Goal: Ask a question: Seek information or help from site administrators or community

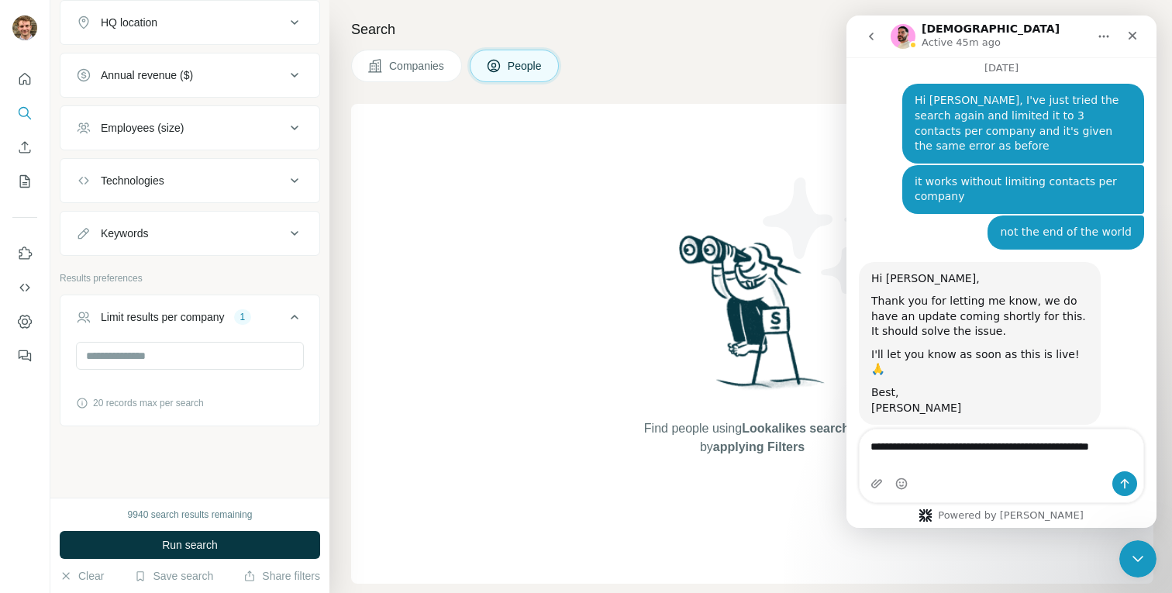
scroll to position [3658, 0]
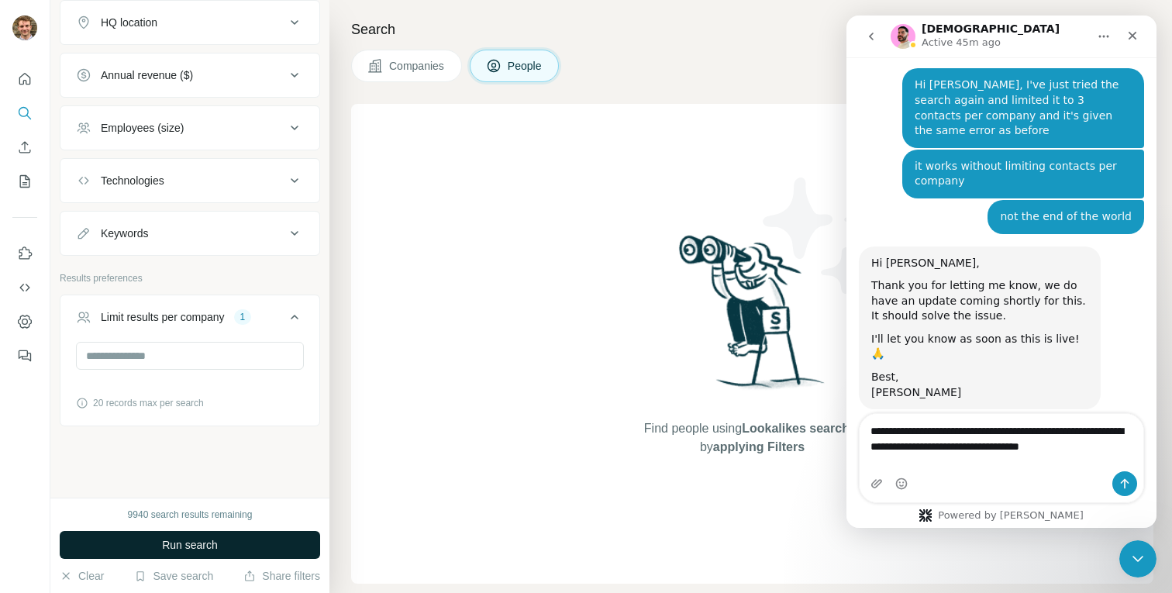
type textarea "**********"
click at [167, 539] on span "Run search" at bounding box center [190, 544] width 56 height 15
click at [160, 539] on button "Run search" at bounding box center [190, 545] width 260 height 28
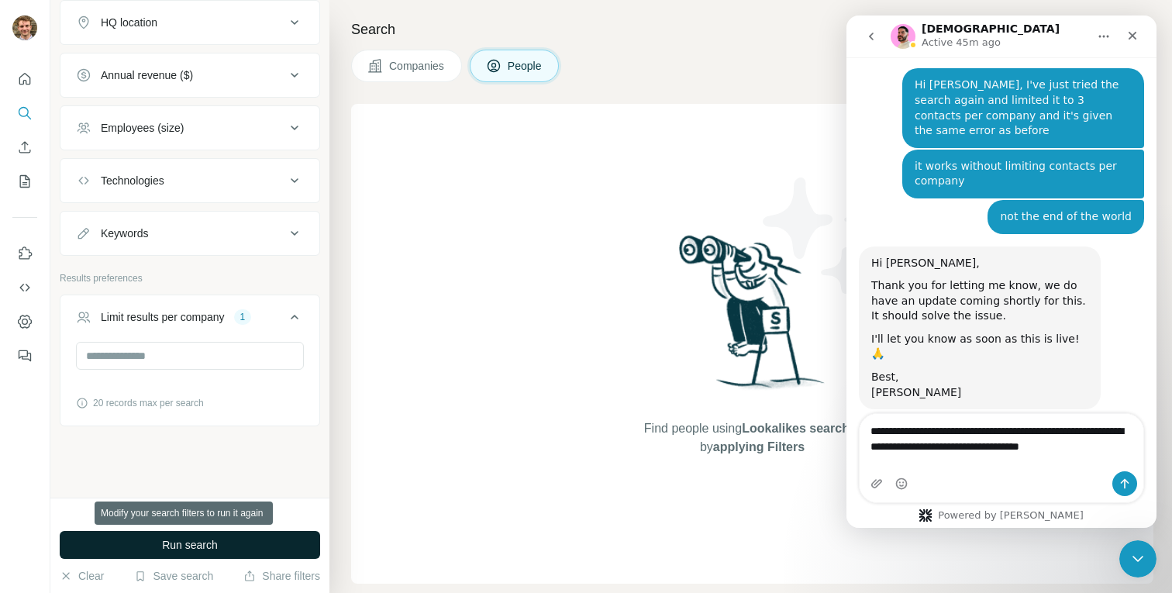
click at [160, 539] on button "Run search" at bounding box center [190, 545] width 260 height 28
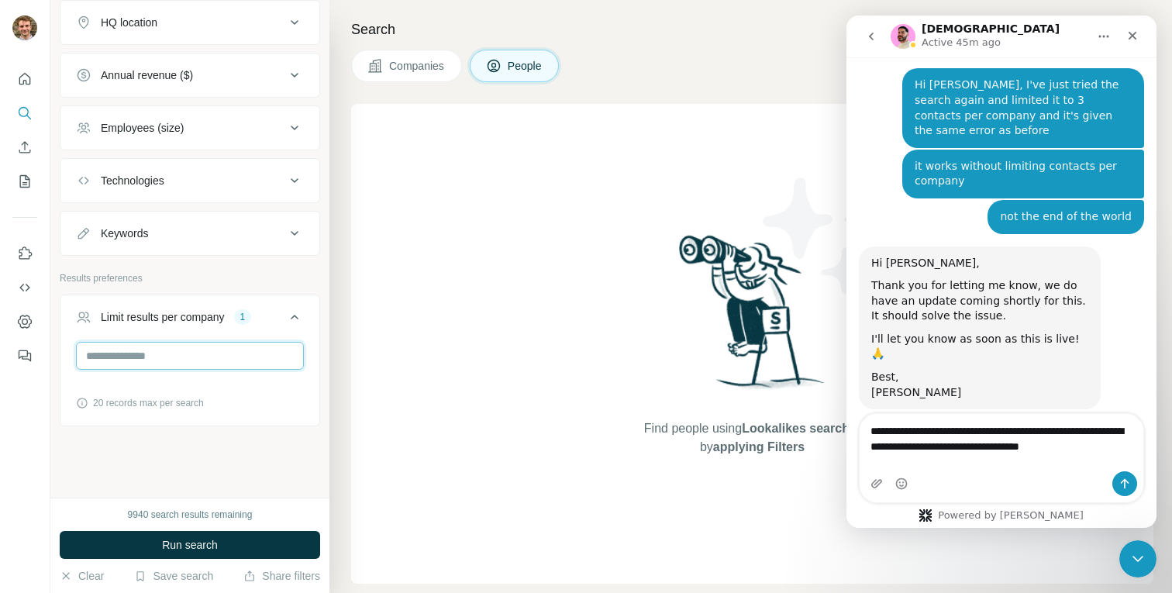
click at [132, 358] on input "*" at bounding box center [190, 356] width 228 height 28
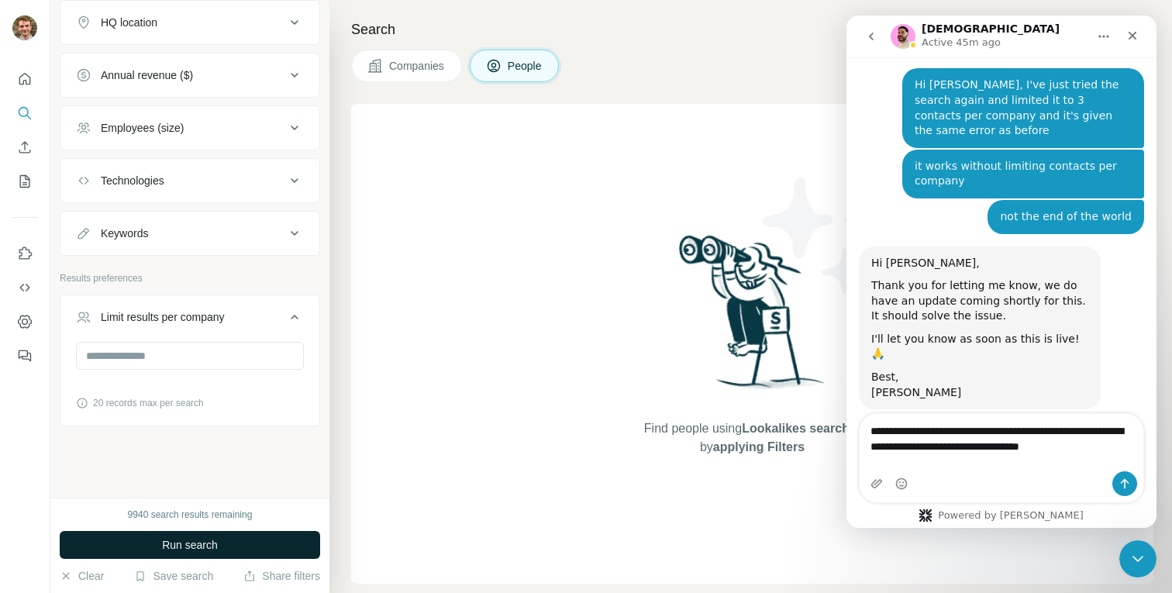
click at [187, 549] on span "Run search" at bounding box center [190, 544] width 56 height 15
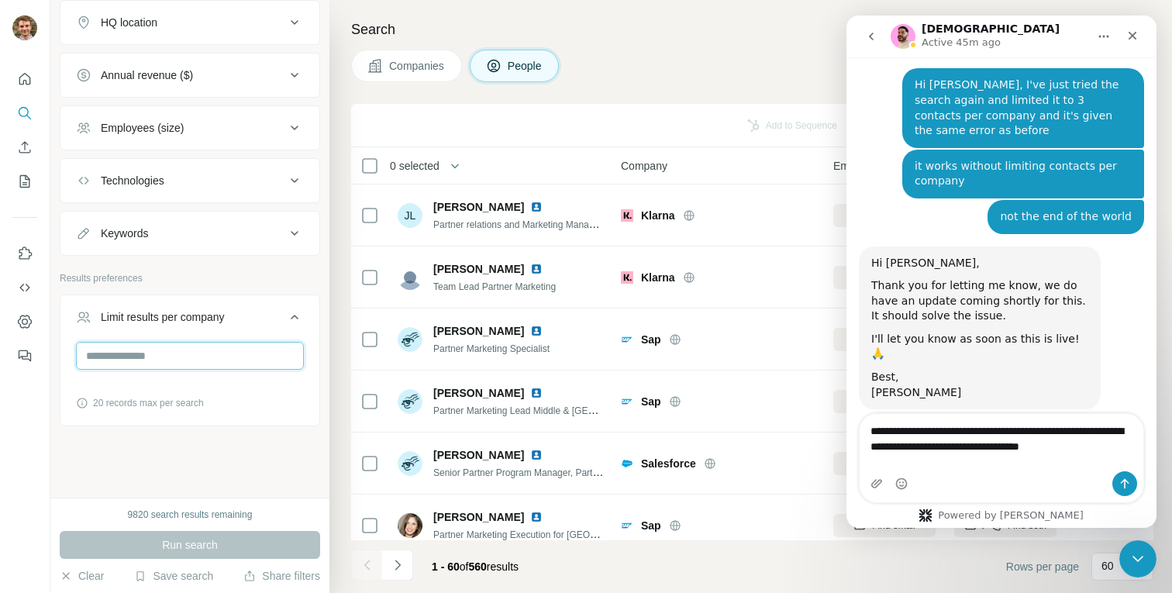
click at [122, 355] on input "number" at bounding box center [190, 356] width 228 height 28
type input "*"
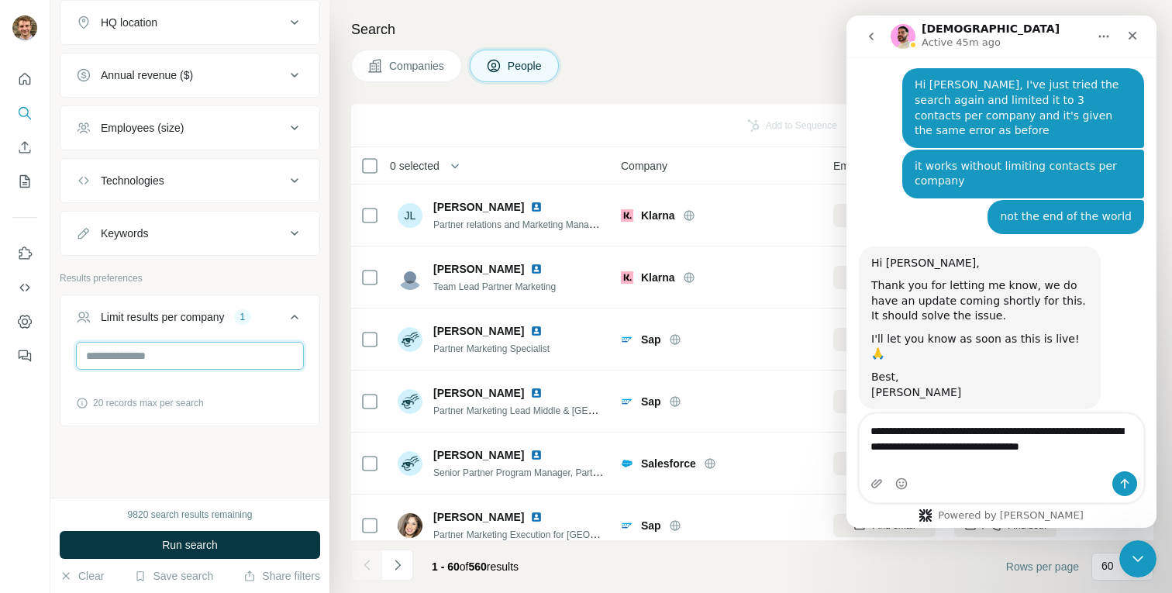
type input "*"
click at [172, 505] on div "9820 search results remaining Run search Clear Save search Share filters" at bounding box center [189, 544] width 279 height 95
click at [108, 339] on button "Limit results per company 1" at bounding box center [189, 319] width 259 height 43
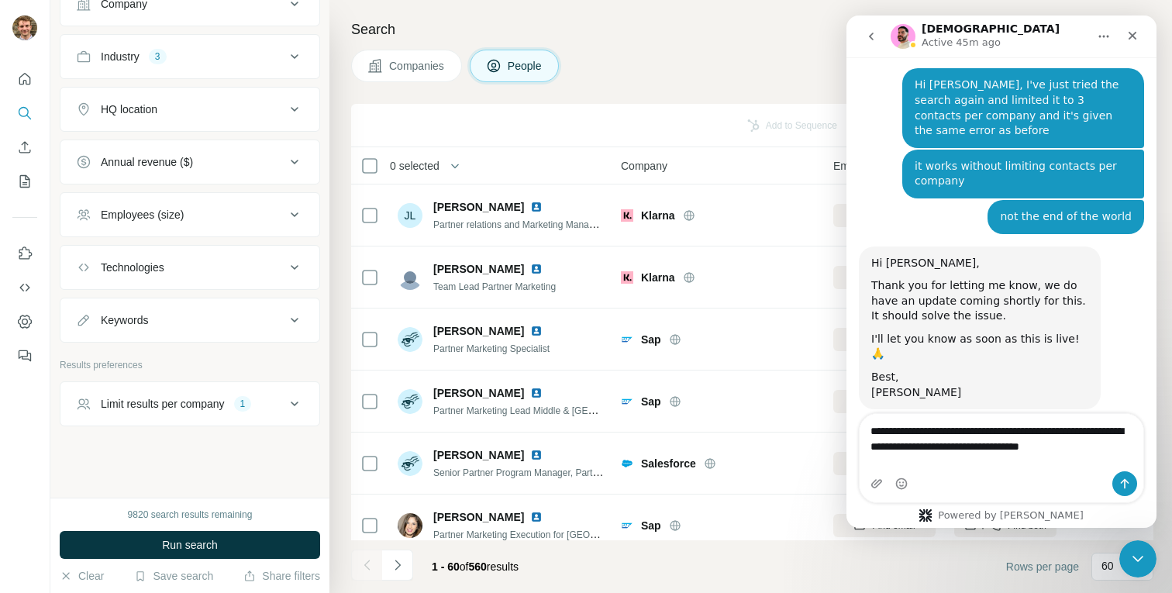
click at [139, 416] on button "Limit results per company 1" at bounding box center [189, 403] width 259 height 37
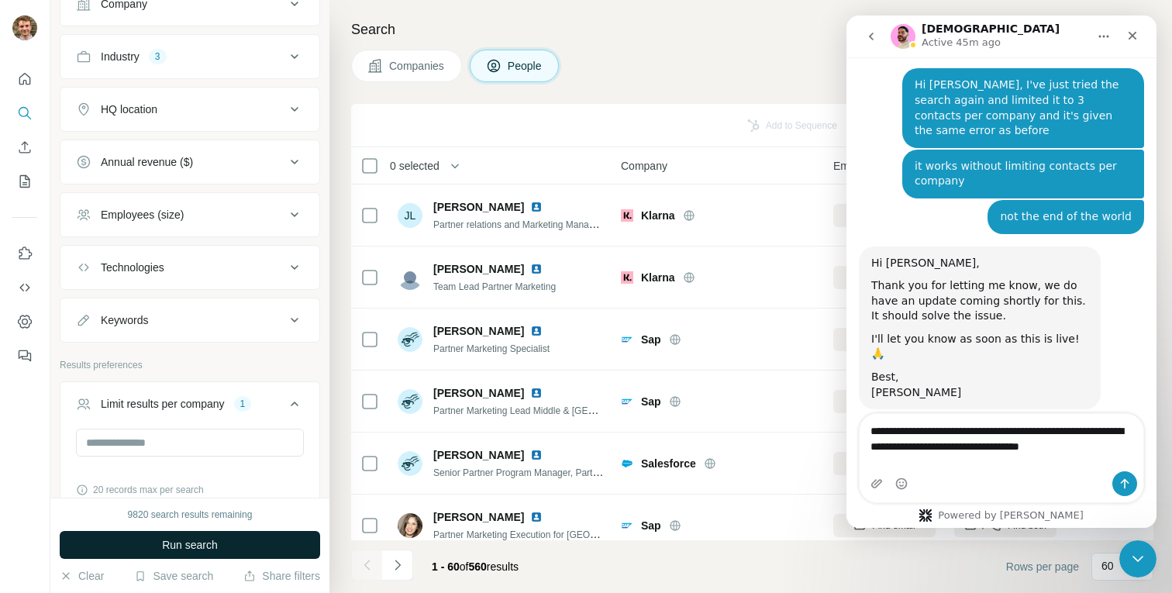
scroll to position [471, 0]
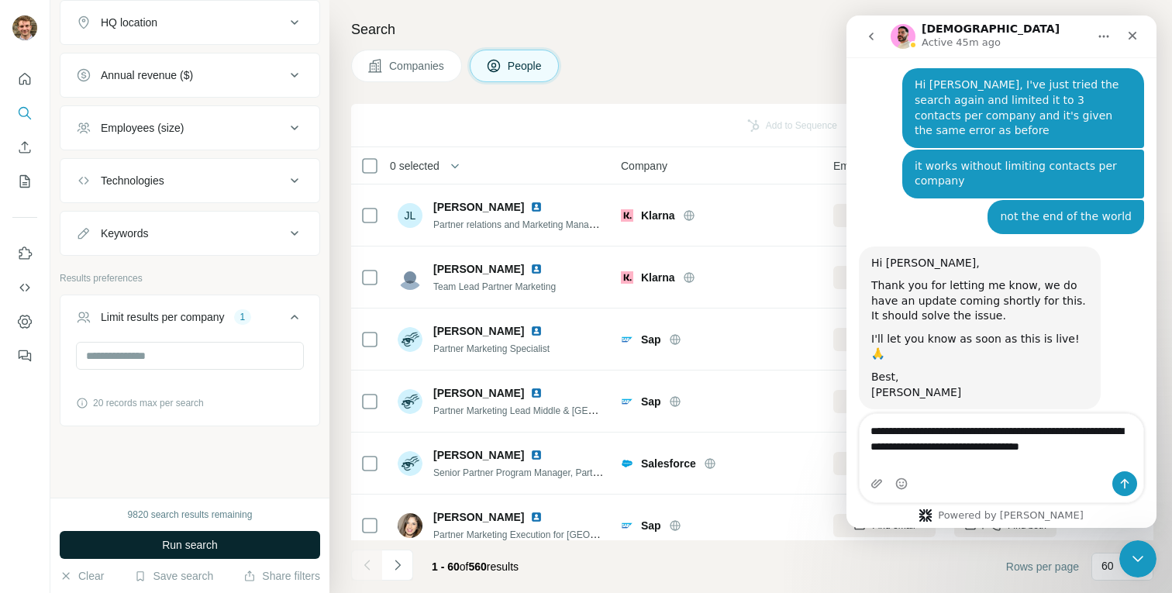
click at [139, 546] on button "Run search" at bounding box center [190, 545] width 260 height 28
click at [139, 546] on div "Run search" at bounding box center [190, 545] width 260 height 28
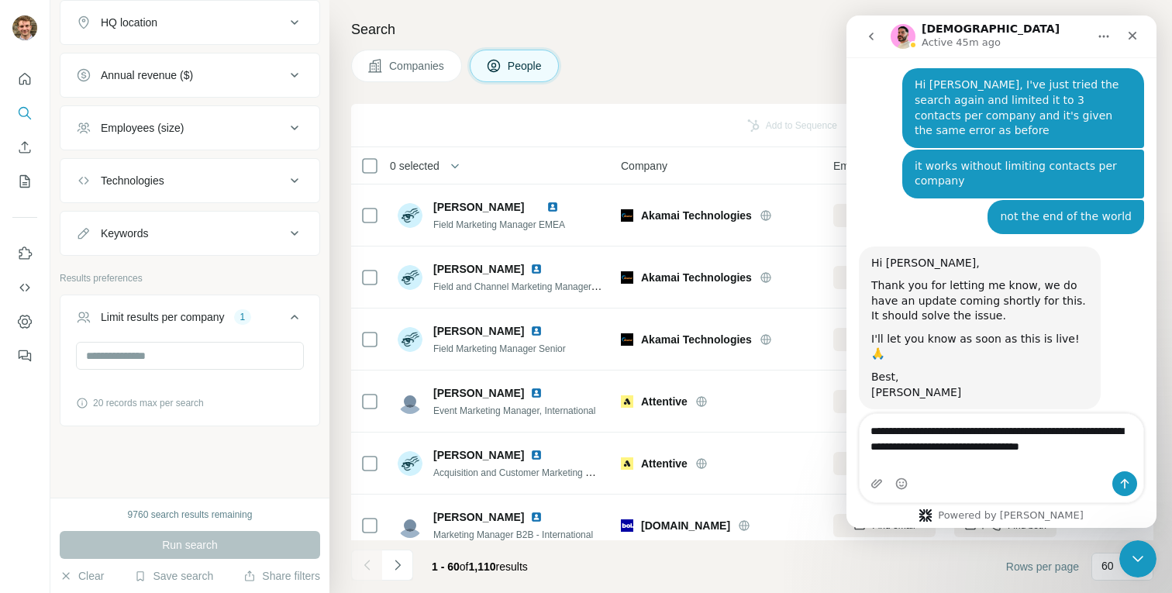
click at [1003, 474] on div "Intercom messenger" at bounding box center [1001, 483] width 284 height 25
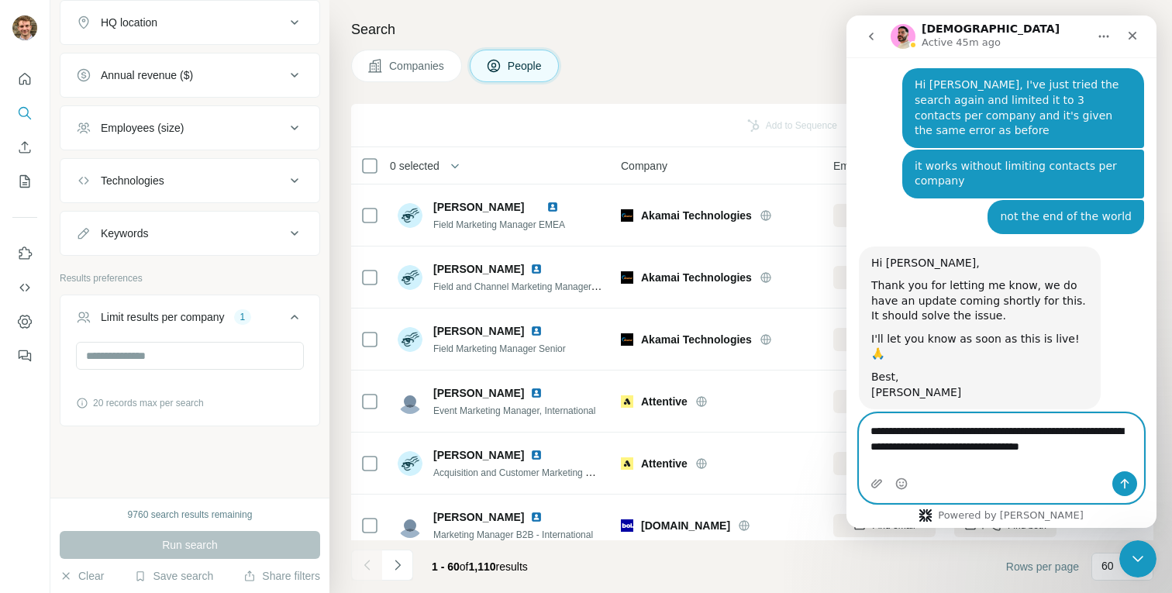
click at [994, 456] on textarea "**********" at bounding box center [1001, 435] width 284 height 42
drag, startPoint x: 922, startPoint y: 444, endPoint x: 1151, endPoint y: 467, distance: 230.5
click at [1151, 467] on div "**********" at bounding box center [1001, 458] width 310 height 90
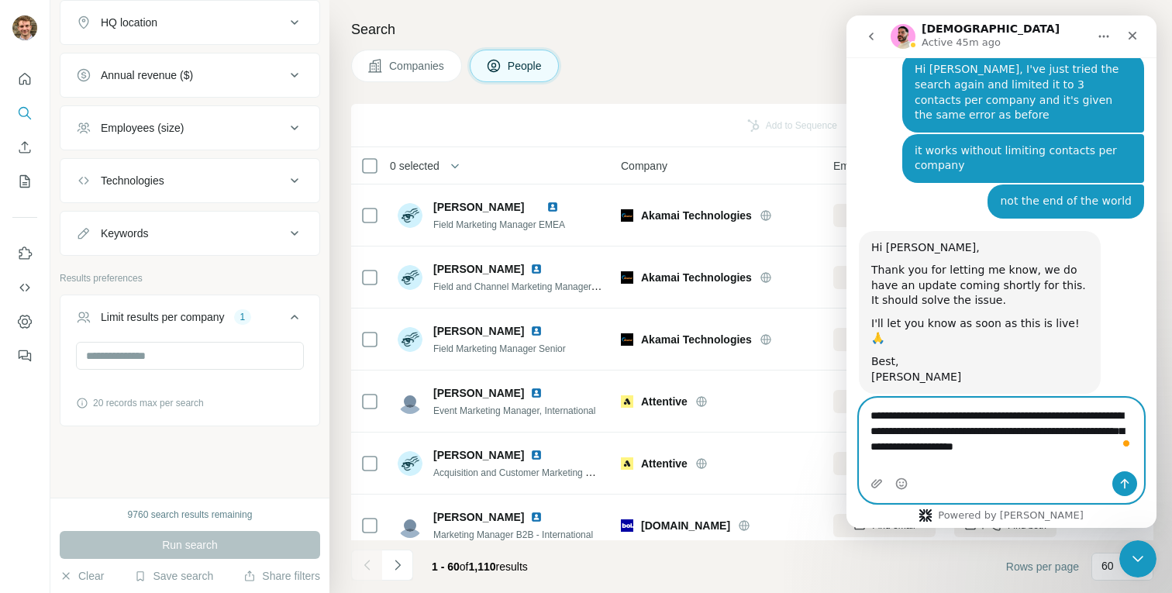
type textarea "**********"
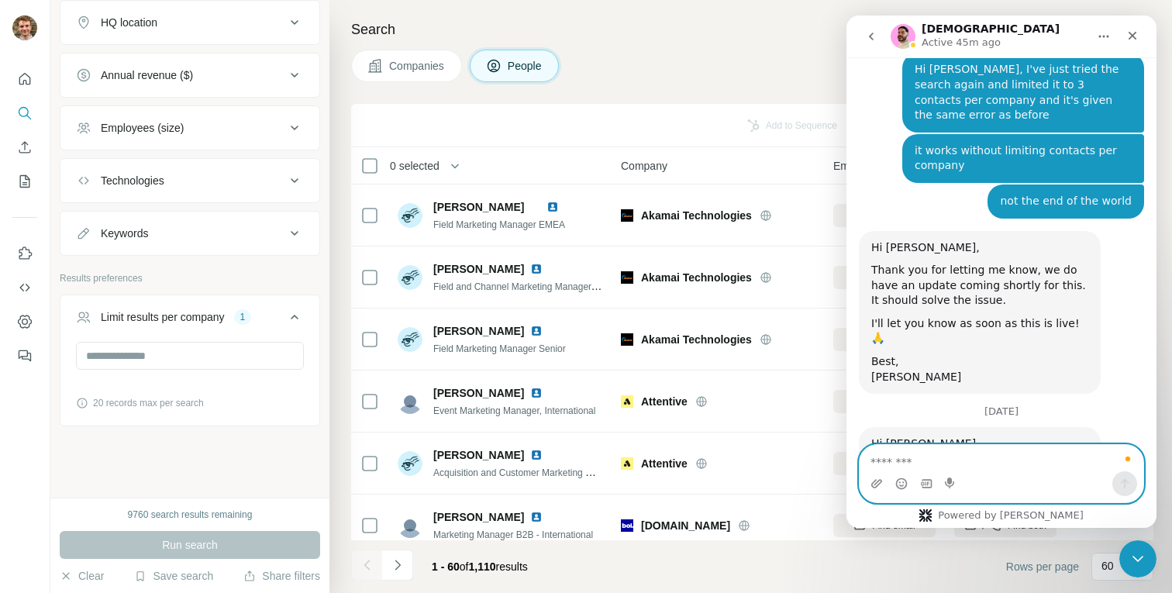
scroll to position [3698, 0]
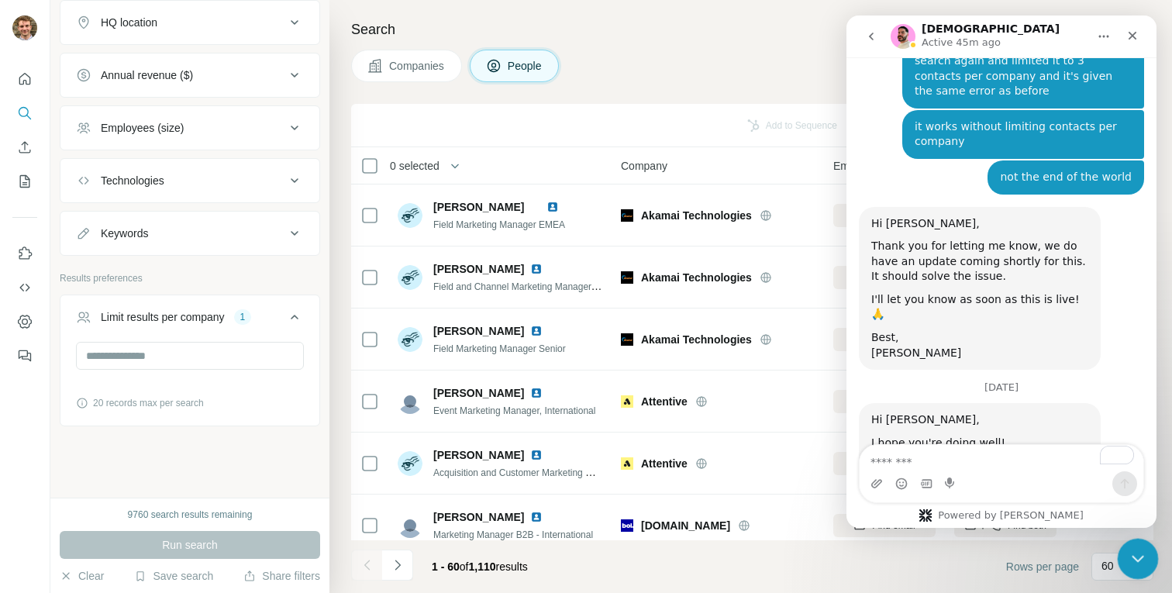
click at [1134, 540] on div "Close Intercom Messenger" at bounding box center [1135, 556] width 37 height 37
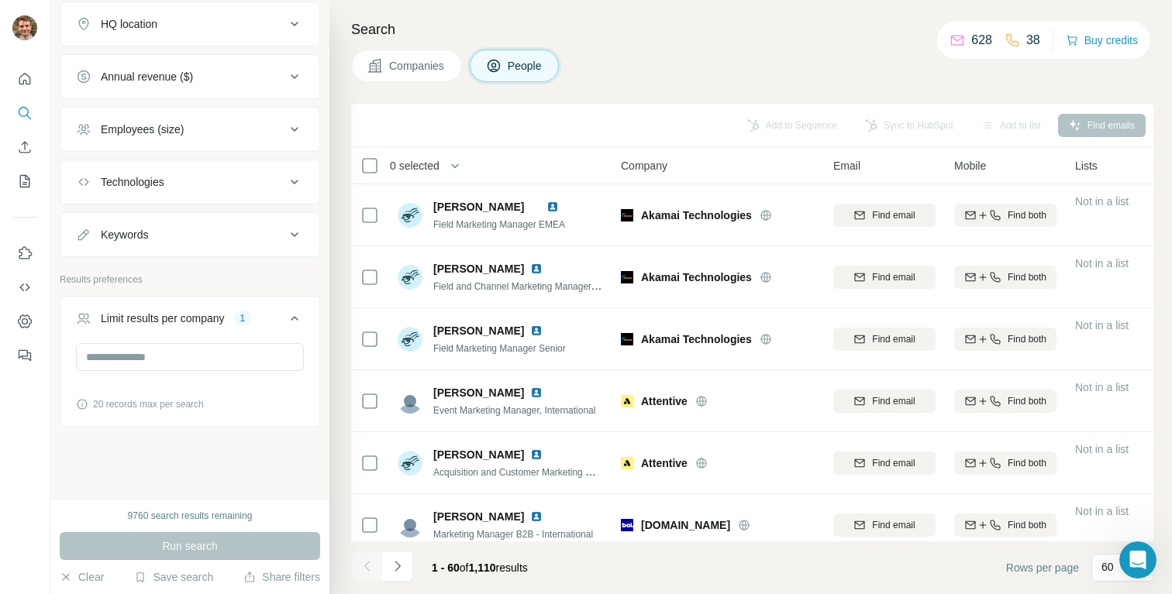
scroll to position [3696, 0]
